Goal: Information Seeking & Learning: Learn about a topic

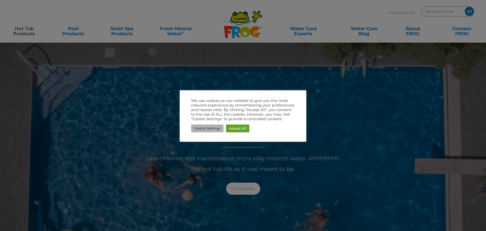
click at [215, 130] on link "Cookie Settings" at bounding box center [207, 128] width 32 height 8
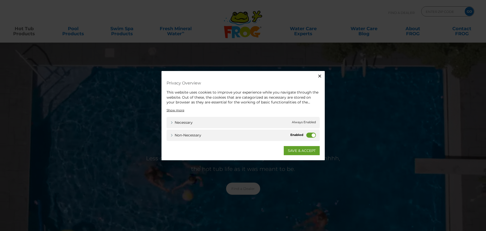
click at [320, 75] on icon "button" at bounding box center [319, 75] width 3 height 3
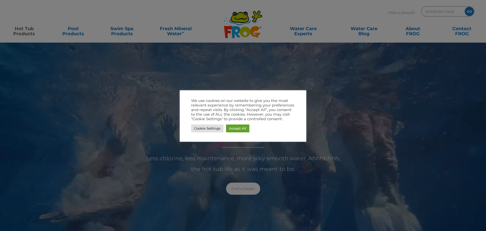
click at [200, 132] on link "Cookie Settings" at bounding box center [207, 128] width 32 height 8
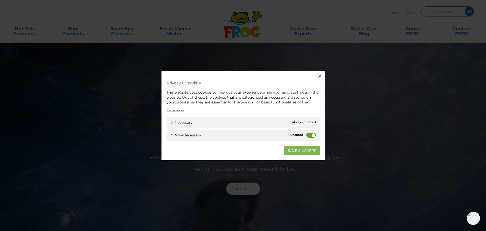
click at [310, 146] on link "SAVE & ACCEPT" at bounding box center [302, 150] width 36 height 9
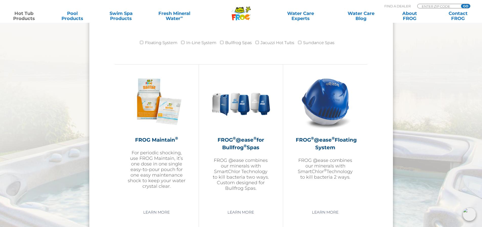
scroll to position [532, 0]
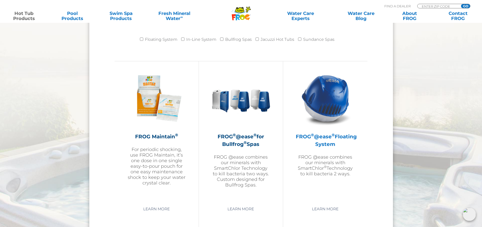
click at [324, 88] on img at bounding box center [325, 98] width 59 height 59
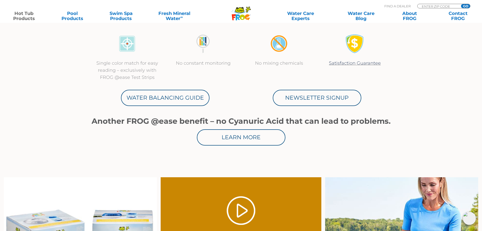
scroll to position [253, 0]
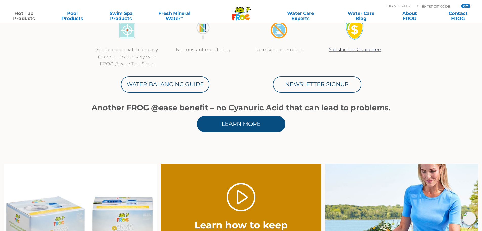
click at [227, 120] on link "Learn More" at bounding box center [241, 124] width 89 height 16
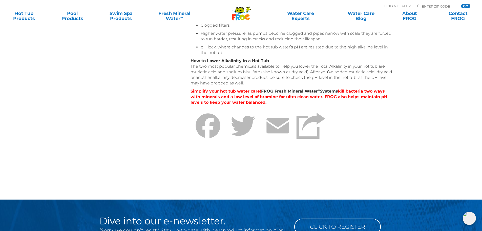
scroll to position [430, 0]
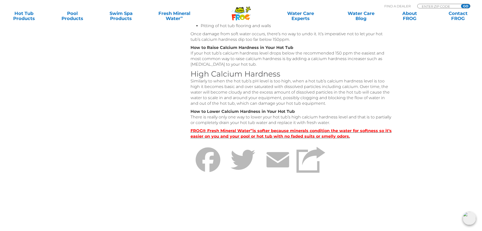
scroll to position [203, 0]
